Goal: Information Seeking & Learning: Learn about a topic

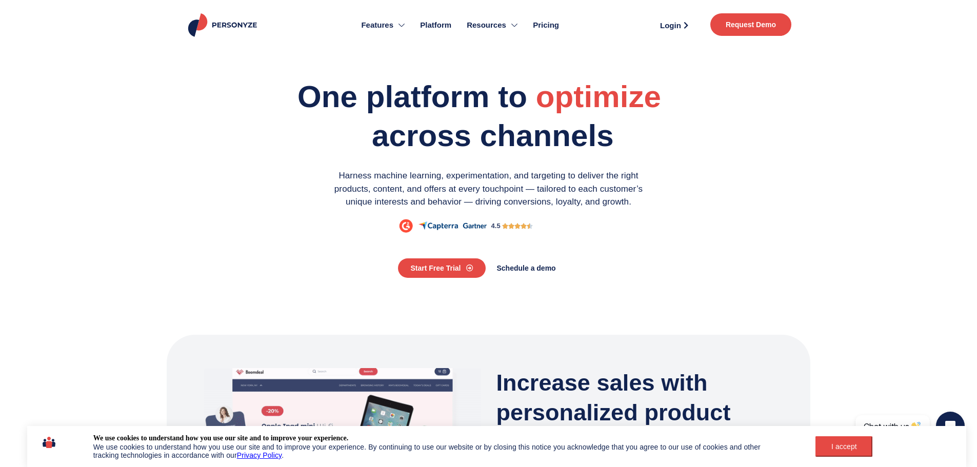
click at [861, 448] on div "I accept" at bounding box center [843, 447] width 45 height 8
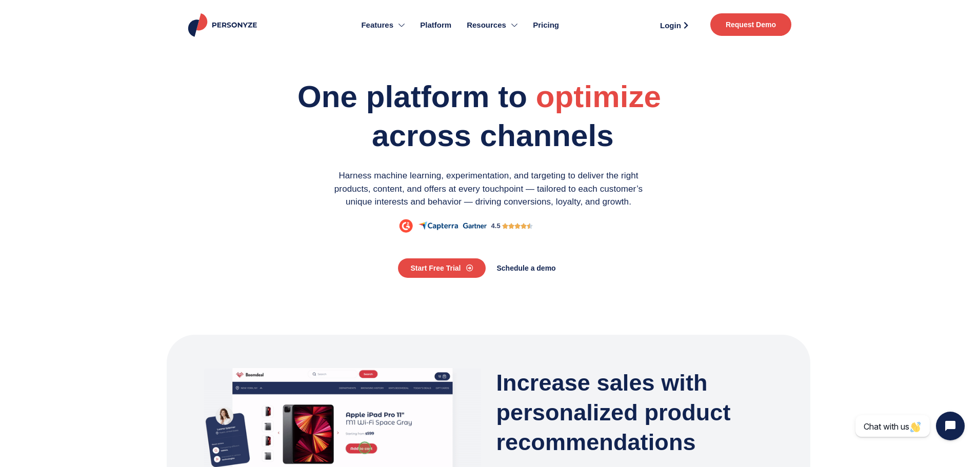
click at [545, 25] on span "Pricing" at bounding box center [546, 25] width 26 height 12
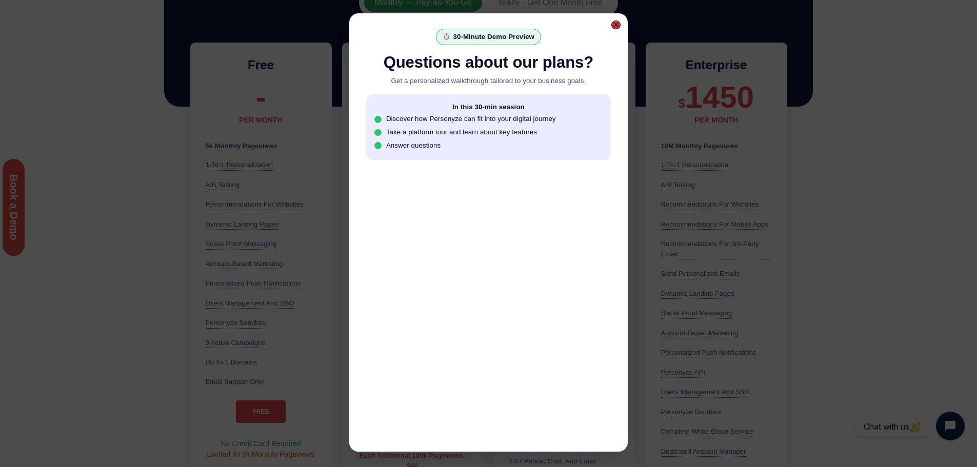
click at [615, 27] on div at bounding box center [616, 25] width 6 height 6
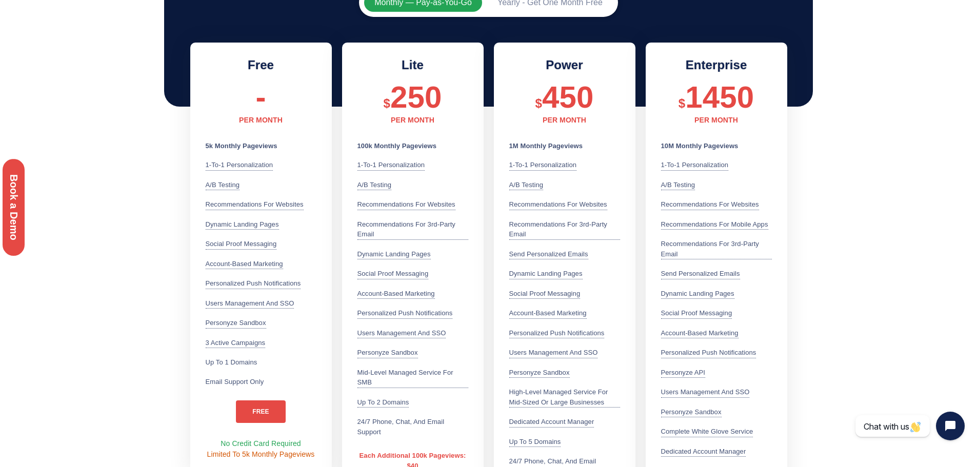
scroll to position [256, 0]
